Goal: Task Accomplishment & Management: Complete application form

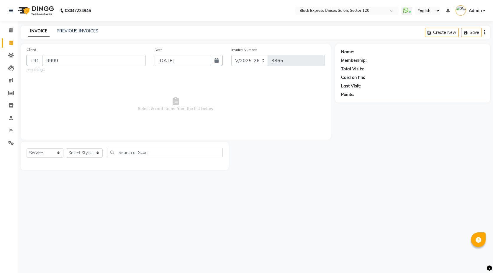
select select "7082"
select select "service"
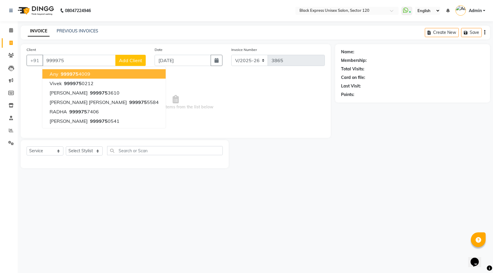
click at [86, 75] on ngb-highlight "999975 4009" at bounding box center [75, 74] width 31 height 6
type input "9999754009"
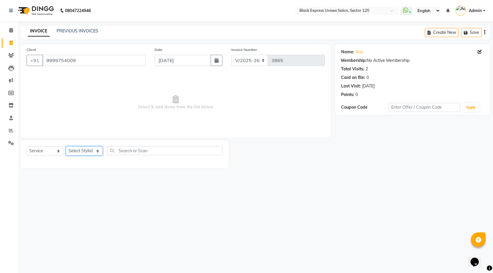
click at [87, 153] on select "Select Stylist AMAN ASIF DEEPA FAISAL Manager RAHUL RAJVEER SHAFI SIRAJ SIVI" at bounding box center [84, 151] width 37 height 9
select select "61297"
click at [66, 147] on select "Select Stylist AMAN ASIF DEEPA FAISAL Manager RAHUL RAJVEER SHAFI SIRAJ SIVI" at bounding box center [84, 151] width 37 height 9
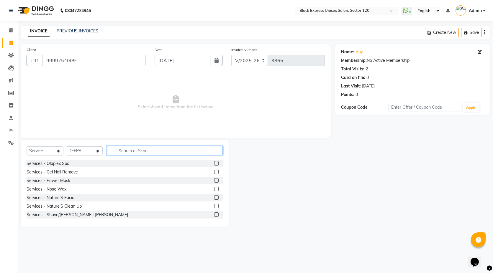
click at [153, 151] on input "text" at bounding box center [165, 150] width 116 height 9
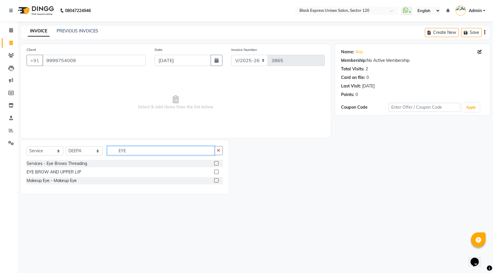
type input "EYE"
click at [216, 171] on label at bounding box center [216, 172] width 4 height 4
click at [216, 171] on input "checkbox" at bounding box center [216, 172] width 4 height 4
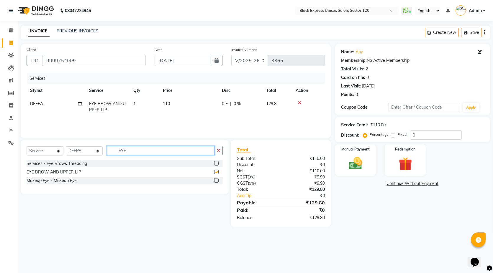
checkbox input "false"
click at [150, 150] on input "EYE" at bounding box center [160, 150] width 107 height 9
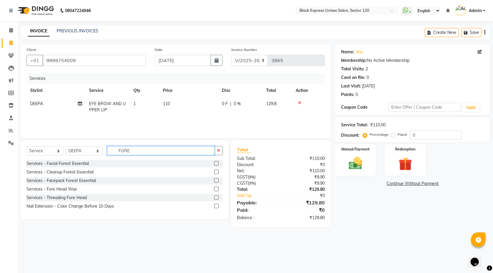
type input "FORE"
click at [217, 198] on label at bounding box center [216, 198] width 4 height 4
click at [217, 198] on input "checkbox" at bounding box center [216, 198] width 4 height 4
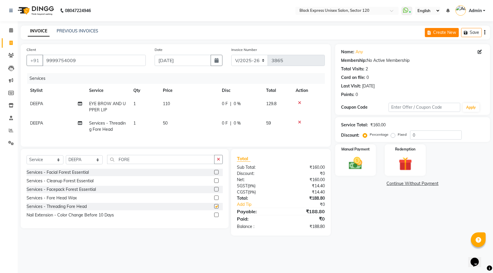
checkbox input "false"
click at [481, 52] on icon at bounding box center [479, 52] width 4 height 4
select select "female"
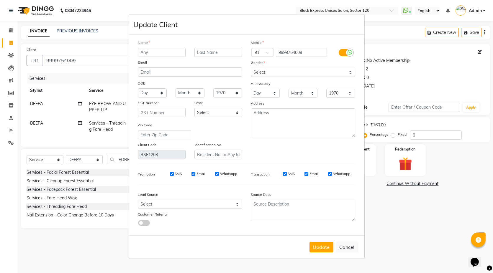
click at [161, 54] on input "Any" at bounding box center [162, 52] width 48 height 9
type input "AnI"
click at [321, 250] on button "Update" at bounding box center [321, 247] width 24 height 11
select select
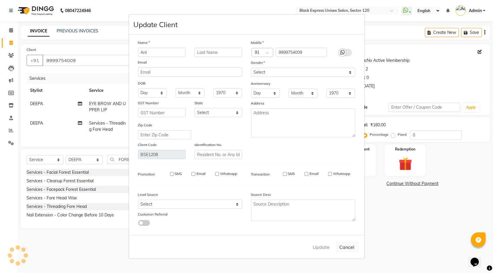
select select
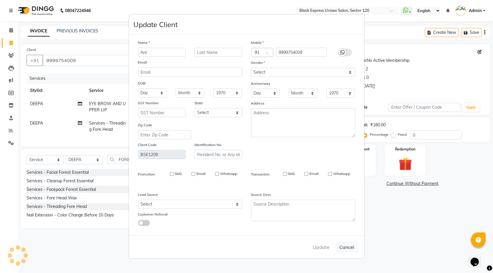
checkbox input "false"
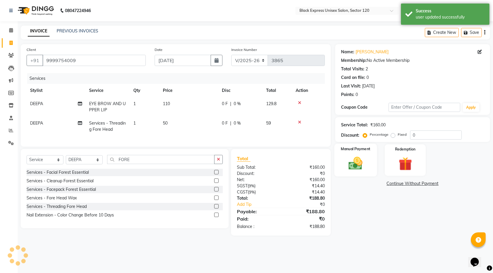
click at [357, 170] on img at bounding box center [355, 163] width 23 height 16
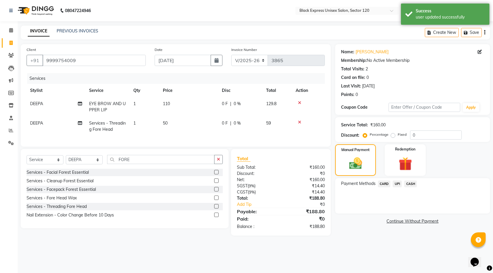
click at [394, 185] on span "UPI" at bounding box center [396, 184] width 9 height 7
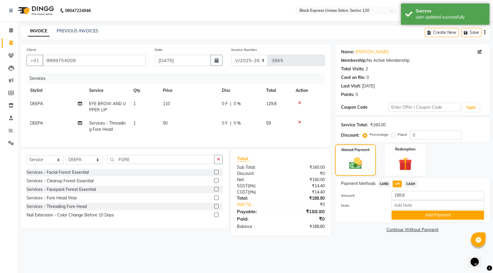
click at [430, 212] on button "Add Payment" at bounding box center [437, 215] width 93 height 9
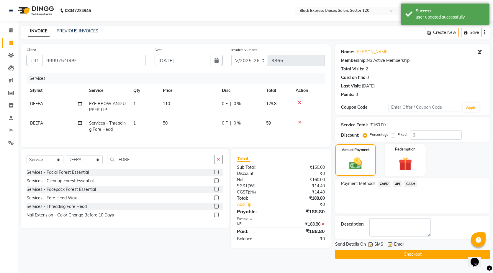
click at [395, 250] on button "Checkout" at bounding box center [412, 254] width 155 height 9
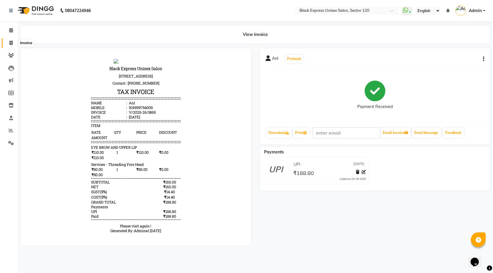
click at [8, 44] on span at bounding box center [11, 43] width 10 height 7
select select "7082"
select select "service"
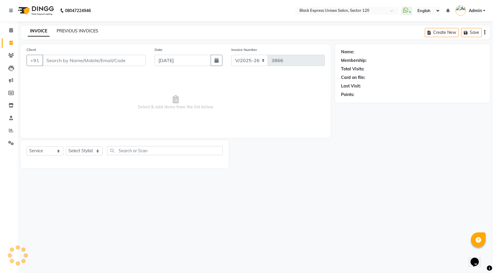
click at [79, 32] on link "PREVIOUS INVOICES" at bounding box center [78, 30] width 42 height 5
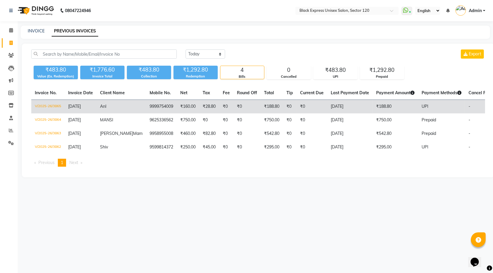
click at [233, 111] on td "₹0" at bounding box center [246, 107] width 27 height 14
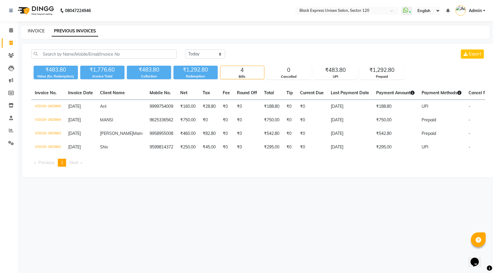
click at [36, 29] on link "INVOICE" at bounding box center [36, 30] width 17 height 5
select select "service"
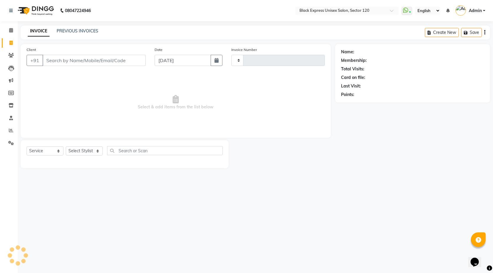
type input "3866"
select select "7082"
click at [68, 60] on input "Client" at bounding box center [93, 60] width 103 height 11
type input "919999754009"
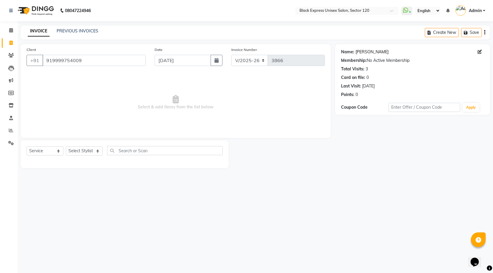
click at [356, 49] on link "Ani" at bounding box center [371, 52] width 33 height 6
click at [82, 30] on link "PREVIOUS INVOICES" at bounding box center [78, 30] width 42 height 5
click at [62, 32] on link "PREVIOUS INVOICES" at bounding box center [78, 30] width 42 height 5
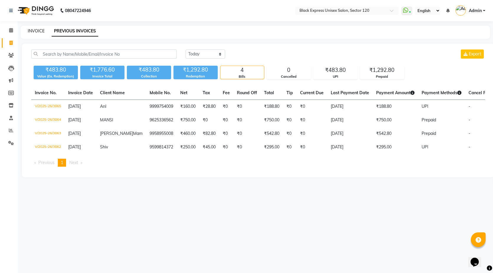
click at [32, 30] on link "INVOICE" at bounding box center [36, 30] width 17 height 5
select select "service"
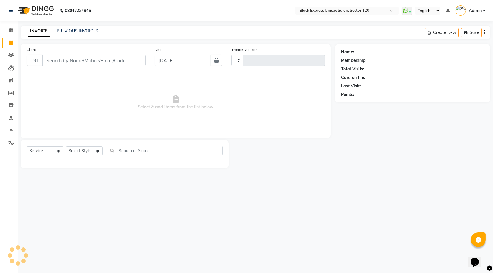
type input "3866"
select select "7082"
click at [94, 58] on input "Client" at bounding box center [93, 60] width 103 height 11
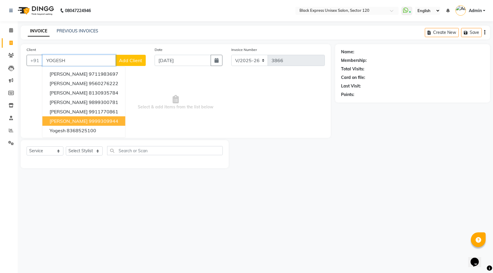
click at [103, 121] on ngb-highlight "9999309944" at bounding box center [103, 121] width 29 height 6
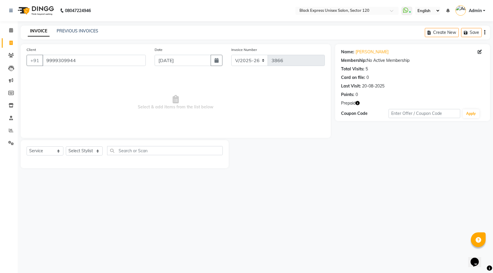
click at [357, 104] on icon "button" at bounding box center [357, 103] width 4 height 4
click at [93, 56] on input "9999309944" at bounding box center [93, 60] width 103 height 11
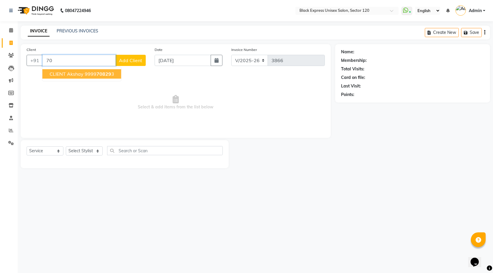
type input "7"
click at [91, 71] on ngb-highlight "93158 63807" at bounding box center [82, 74] width 31 height 6
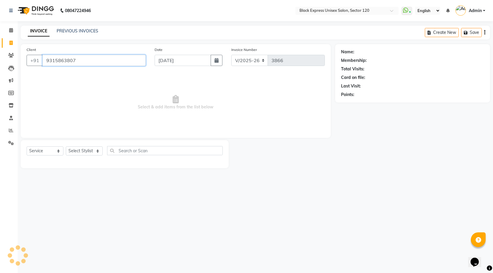
type input "9315863807"
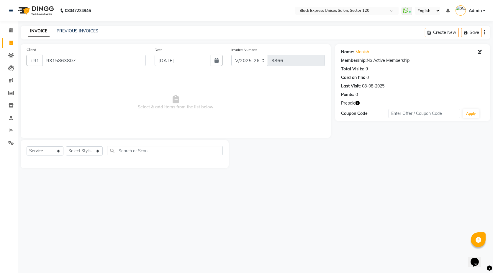
click at [357, 103] on icon "button" at bounding box center [357, 103] width 4 height 4
click at [85, 147] on select "Select Stylist AMAN ASIF DEEPA FAISAL Manager RAHUL RAJVEER SHAFI SIRAJ SIVI" at bounding box center [84, 151] width 37 height 9
select select "88661"
click at [66, 147] on select "Select Stylist AMAN ASIF DEEPA FAISAL Manager RAHUL RAJVEER SHAFI SIRAJ SIVI" at bounding box center [84, 151] width 37 height 9
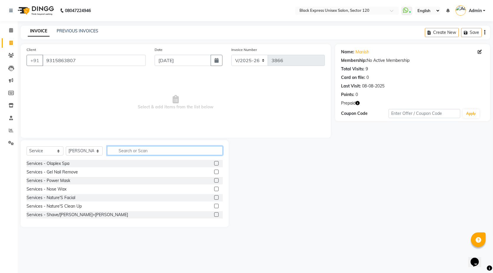
click at [135, 150] on input "text" at bounding box center [165, 150] width 116 height 9
type input "CUT"
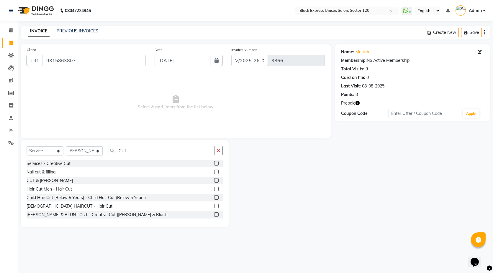
click at [214, 206] on label at bounding box center [216, 206] width 4 height 4
click at [214, 206] on input "checkbox" at bounding box center [216, 207] width 4 height 4
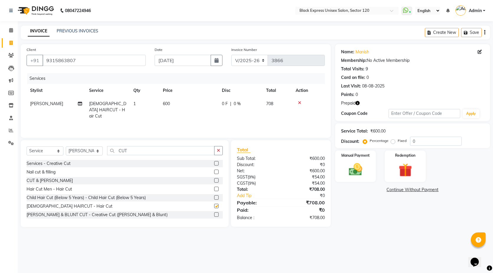
checkbox input "false"
click at [74, 145] on div "Select Service Product Membership Package Voucher Prepaid Gift Card Select Styl…" at bounding box center [125, 183] width 208 height 87
click at [76, 153] on select "Select Stylist AMAN ASIF DEEPA FAISAL Manager RAHUL RAJVEER SHAFI SIRAJ SIVI" at bounding box center [84, 151] width 37 height 9
select select "61297"
click at [66, 147] on select "Select Stylist AMAN ASIF DEEPA FAISAL Manager RAHUL RAJVEER SHAFI SIRAJ SIVI" at bounding box center [84, 151] width 37 height 9
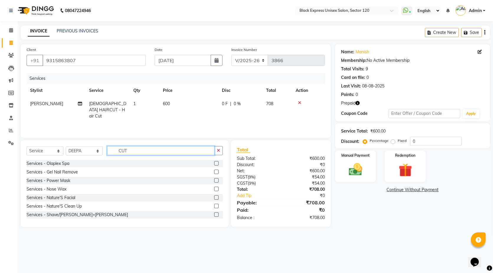
click at [136, 152] on input "CUT" at bounding box center [160, 150] width 107 height 9
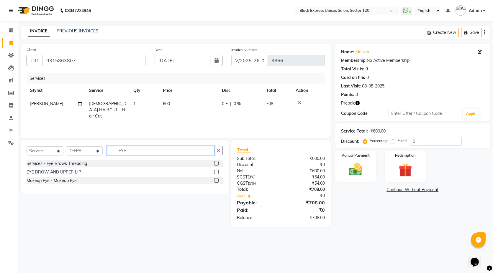
type input "EYE"
click at [217, 173] on label at bounding box center [216, 172] width 4 height 4
click at [217, 173] on input "checkbox" at bounding box center [216, 172] width 4 height 4
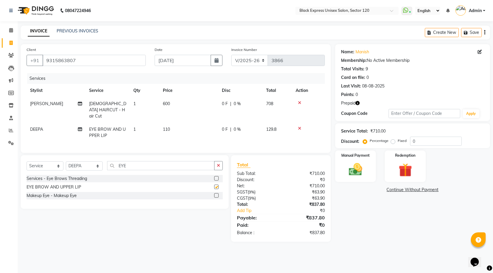
checkbox input "false"
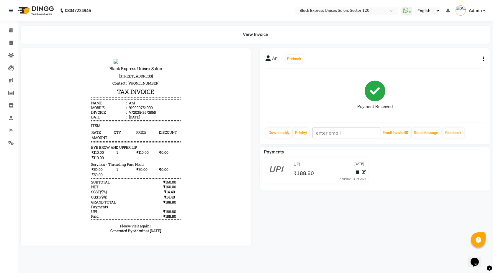
click at [483, 59] on icon "button" at bounding box center [483, 59] width 1 height 0
click at [138, 109] on div "919999754009" at bounding box center [140, 107] width 25 height 5
copy div "919999754009"
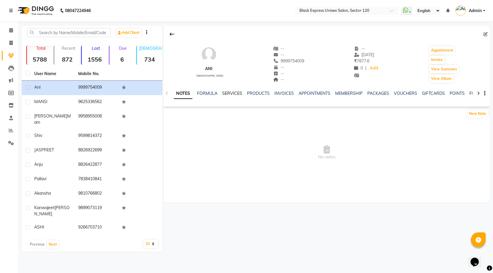
click at [241, 93] on link "SERVICES" at bounding box center [232, 93] width 20 height 5
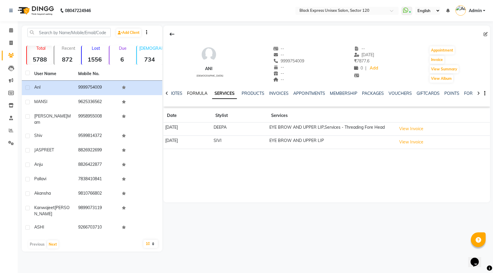
drag, startPoint x: 199, startPoint y: 93, endPoint x: 210, endPoint y: 93, distance: 10.3
click at [200, 93] on link "FORMULA" at bounding box center [197, 93] width 20 height 5
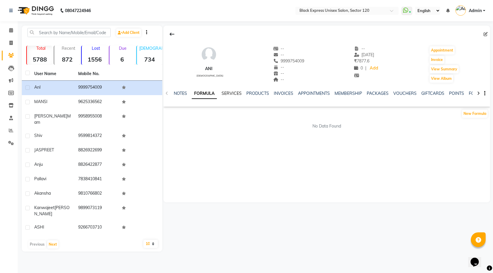
click at [227, 94] on link "SERVICES" at bounding box center [231, 93] width 20 height 5
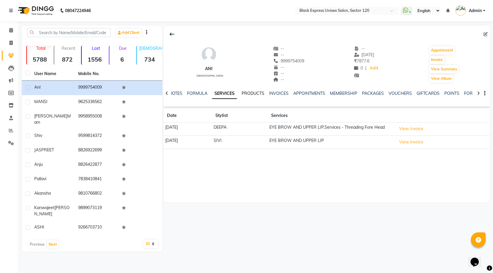
click at [260, 95] on link "PRODUCTS" at bounding box center [253, 93] width 23 height 5
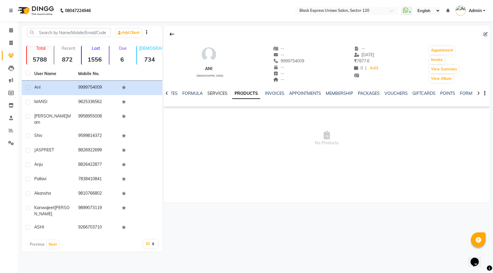
click at [218, 93] on link "SERVICES" at bounding box center [217, 93] width 20 height 5
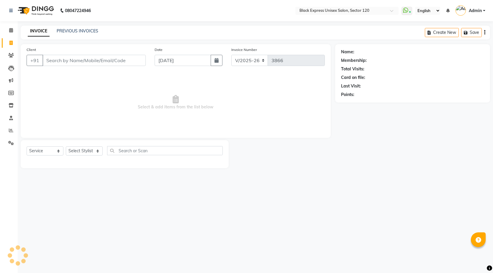
select select "7082"
select select "service"
click at [51, 59] on input "KUDEEP" at bounding box center [78, 60] width 73 height 11
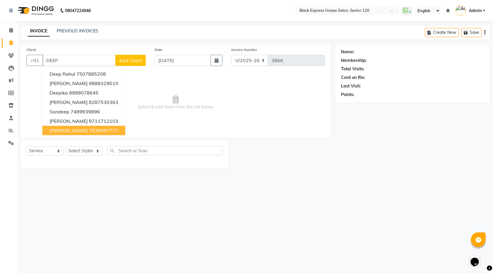
click at [47, 60] on input "DEEP" at bounding box center [78, 60] width 73 height 11
type input "D"
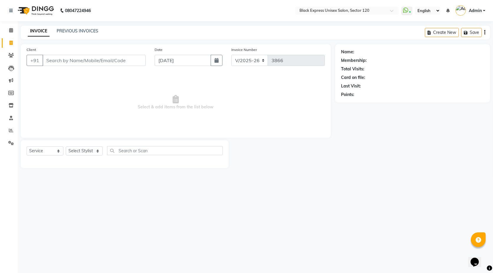
click at [80, 63] on input "Client" at bounding box center [93, 60] width 103 height 11
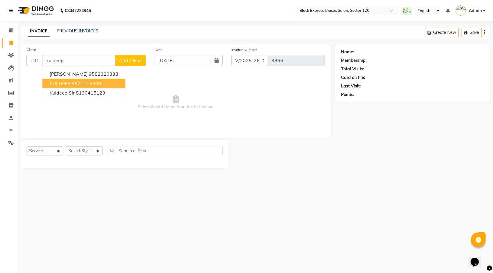
click at [96, 82] on ngb-highlight "9871115409" at bounding box center [86, 84] width 29 height 6
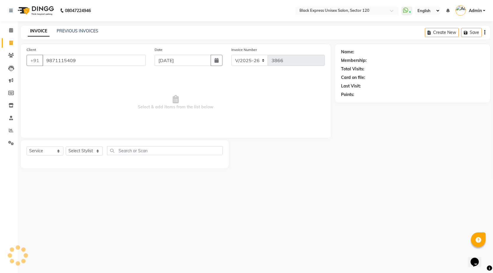
type input "9871115409"
click at [359, 103] on icon "button" at bounding box center [357, 103] width 4 height 4
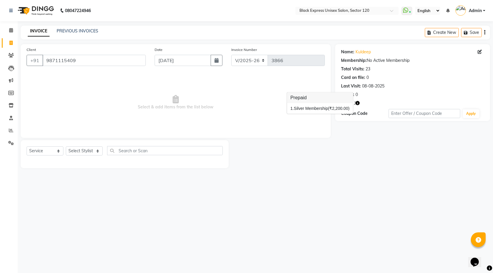
click at [312, 123] on span "Select & add items from the list below" at bounding box center [176, 102] width 298 height 59
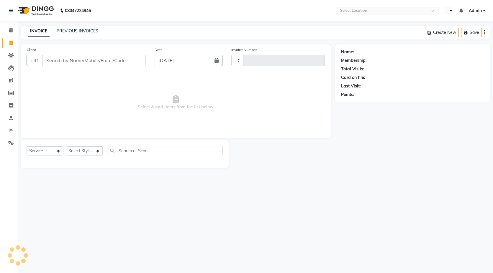
select select "service"
type input "3866"
select select "en"
select select "7082"
